Goal: Obtain resource: Obtain resource

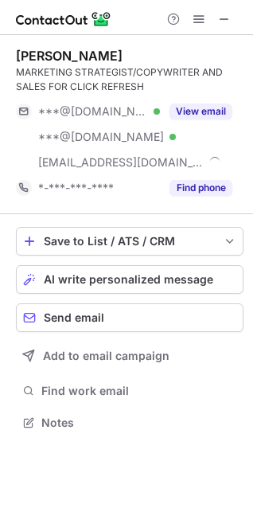
scroll to position [412, 253]
drag, startPoint x: 228, startPoint y: 20, endPoint x: 206, endPoint y: 19, distance: 21.5
click at [230, 21] on span at bounding box center [224, 19] width 13 height 13
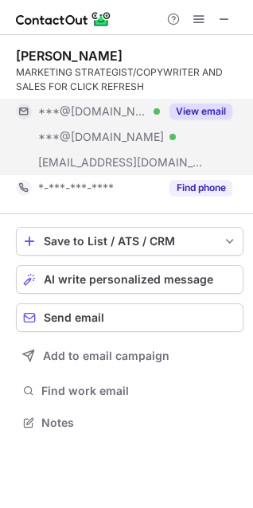
click at [183, 114] on button "View email" at bounding box center [201, 112] width 63 height 16
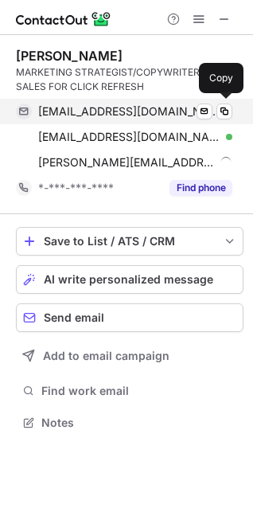
click at [85, 120] on div "garvingaryboonsong@gmail.com Verified Send email Copy" at bounding box center [124, 112] width 217 height 26
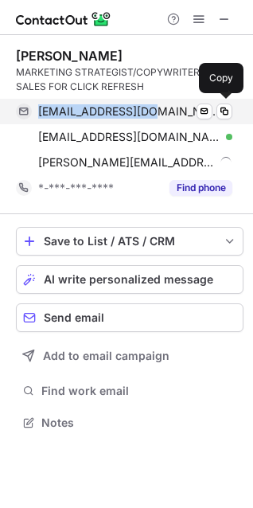
click at [85, 120] on div "garvingaryboonsong@gmail.com Verified Send email Copy" at bounding box center [124, 112] width 217 height 26
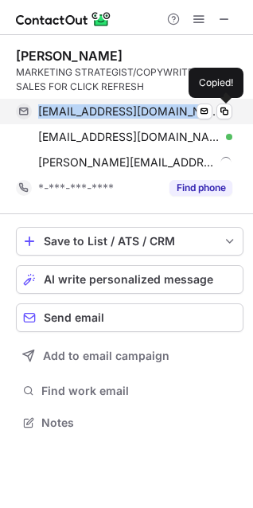
click at [85, 120] on div "garvingaryboonsong@gmail.com Verified Send email Copied!" at bounding box center [124, 112] width 217 height 26
copy span "garvingaryboonsong@gmail.com"
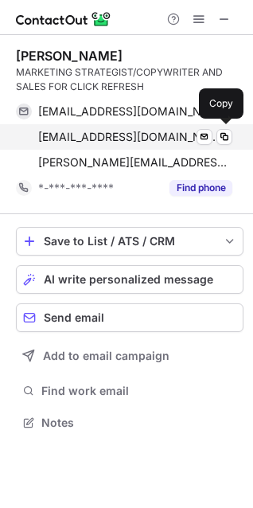
click at [99, 134] on span "gpsgarvin@yahoo.com" at bounding box center [129, 137] width 183 height 14
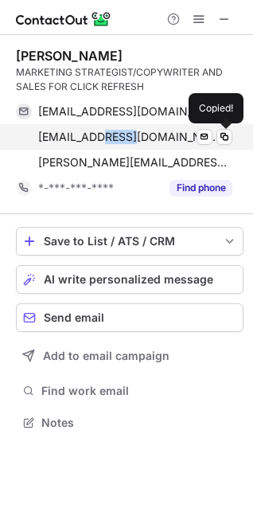
click at [99, 134] on span "gpsgarvin@yahoo.com" at bounding box center [129, 137] width 183 height 14
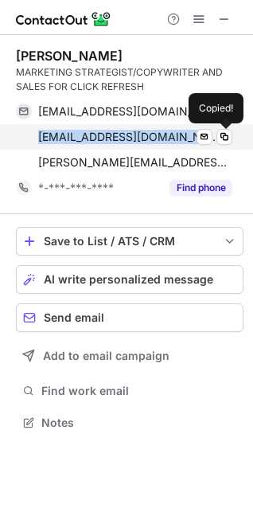
click at [99, 134] on span "gpsgarvin@yahoo.com" at bounding box center [129, 137] width 183 height 14
copy span "gpsgarvin@yahoo.com"
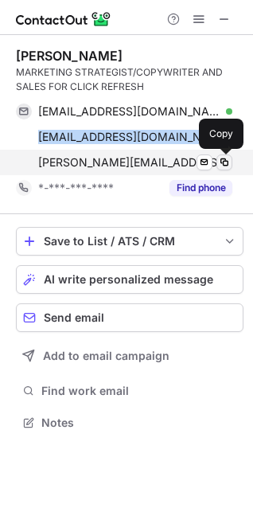
click at [222, 163] on span at bounding box center [224, 162] width 13 height 13
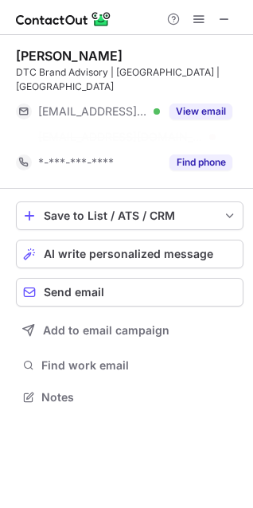
scroll to position [347, 253]
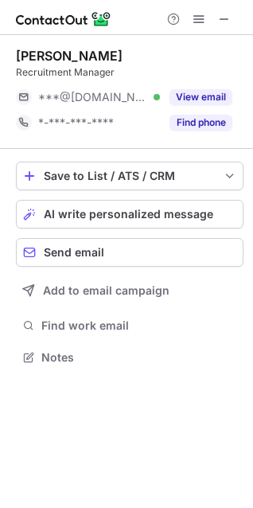
scroll to position [347, 253]
